Goal: Transaction & Acquisition: Purchase product/service

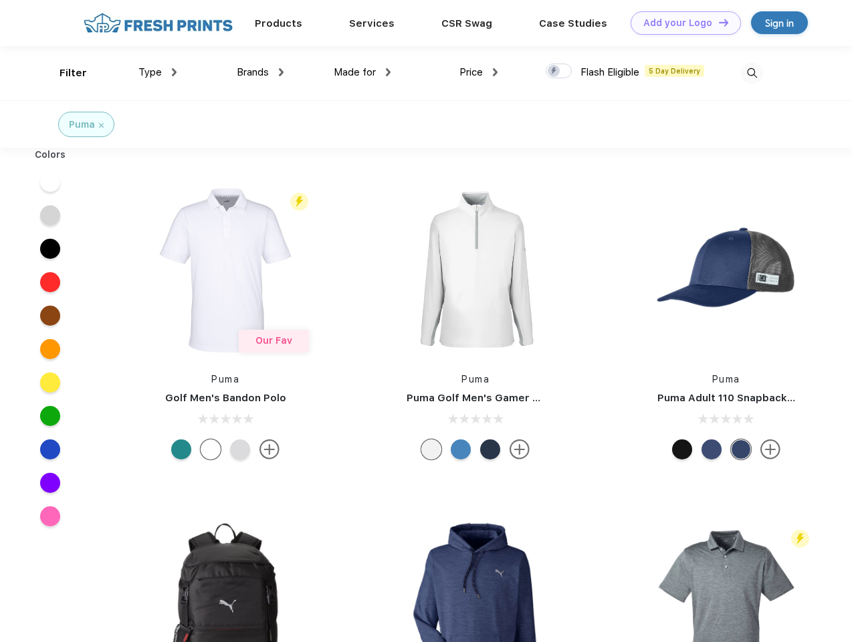
scroll to position [1, 0]
click at [681, 23] on link "Add your Logo Design Tool" at bounding box center [686, 22] width 110 height 23
click at [0, 0] on div "Design Tool" at bounding box center [0, 0] width 0 height 0
click at [717, 22] on link "Add your Logo Design Tool" at bounding box center [686, 22] width 110 height 23
click at [64, 73] on div "Filter" at bounding box center [73, 73] width 27 height 15
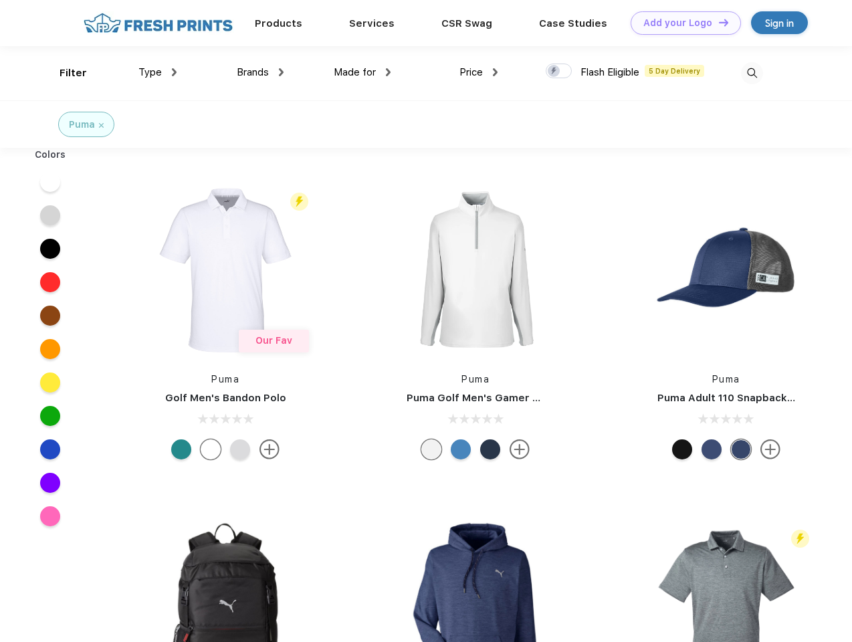
click at [158, 72] on span "Type" at bounding box center [149, 72] width 23 height 12
click at [260, 72] on span "Brands" at bounding box center [253, 72] width 32 height 12
click at [362, 72] on span "Made for" at bounding box center [355, 72] width 42 height 12
click at [479, 72] on span "Price" at bounding box center [470, 72] width 23 height 12
click at [559, 72] on div at bounding box center [559, 71] width 26 height 15
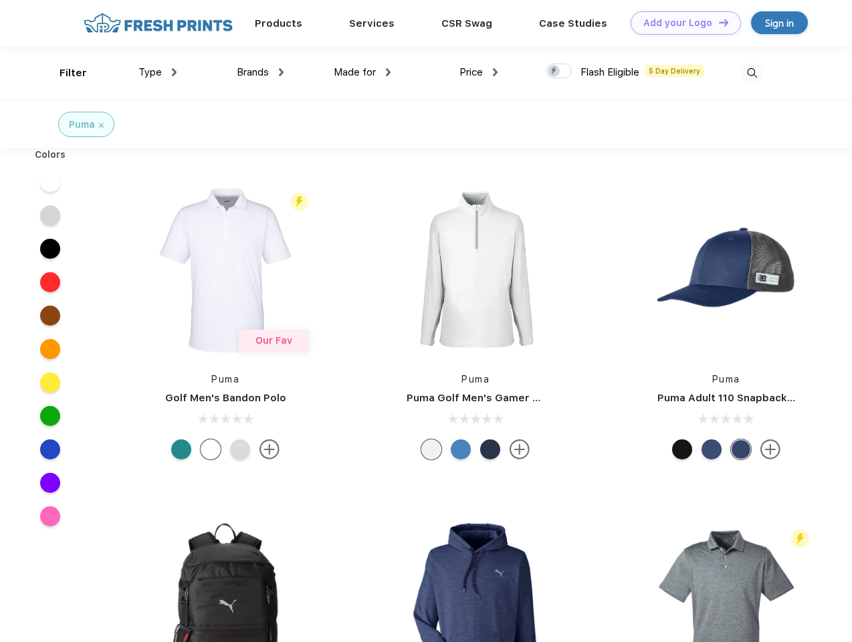
click at [554, 72] on input "checkbox" at bounding box center [550, 67] width 9 height 9
click at [752, 73] on img at bounding box center [752, 73] width 22 height 22
